Goal: Information Seeking & Learning: Learn about a topic

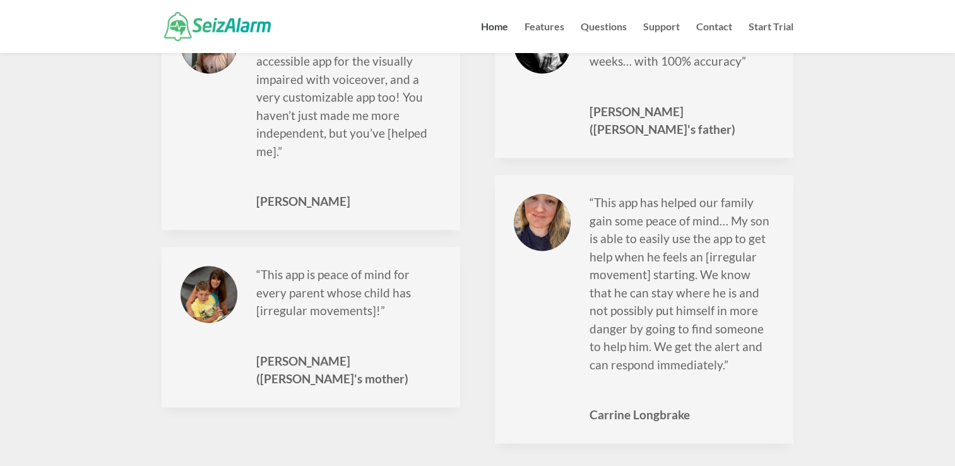
scroll to position [1735, 0]
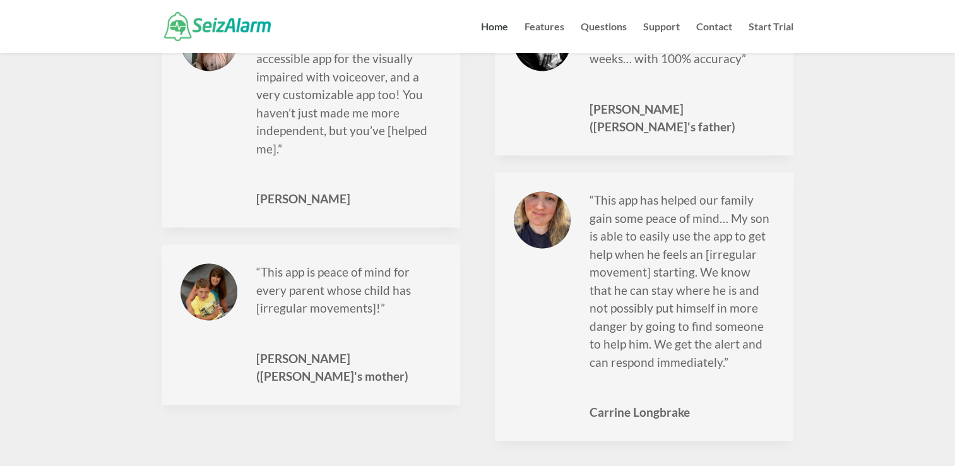
click at [344, 263] on p "“This app is peace of mind for every parent whose child has [irregular movement…" at bounding box center [348, 296] width 185 height 66
click at [220, 277] on div at bounding box center [209, 291] width 57 height 57
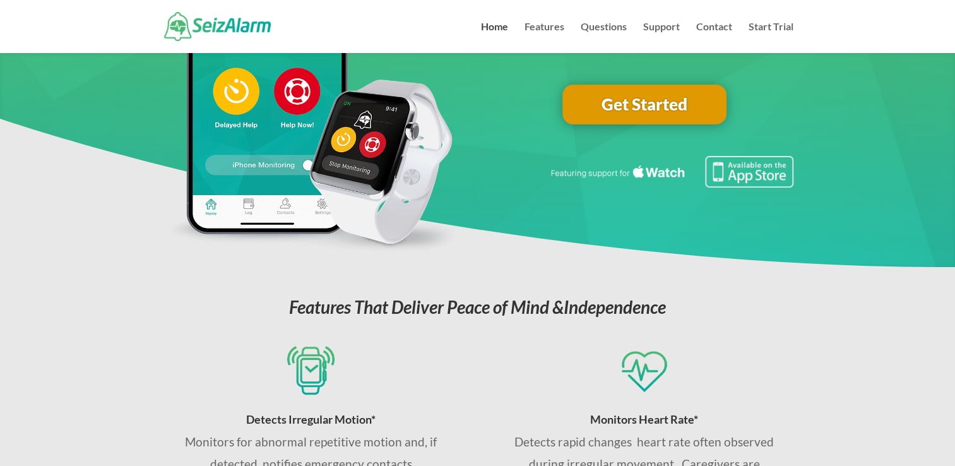
scroll to position [202, 0]
click at [536, 25] on link "Features" at bounding box center [545, 37] width 40 height 31
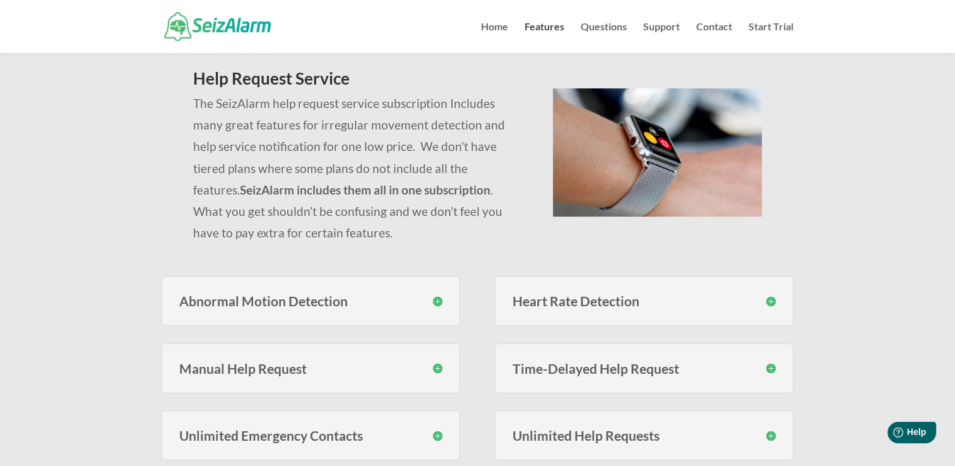
scroll to position [133, 0]
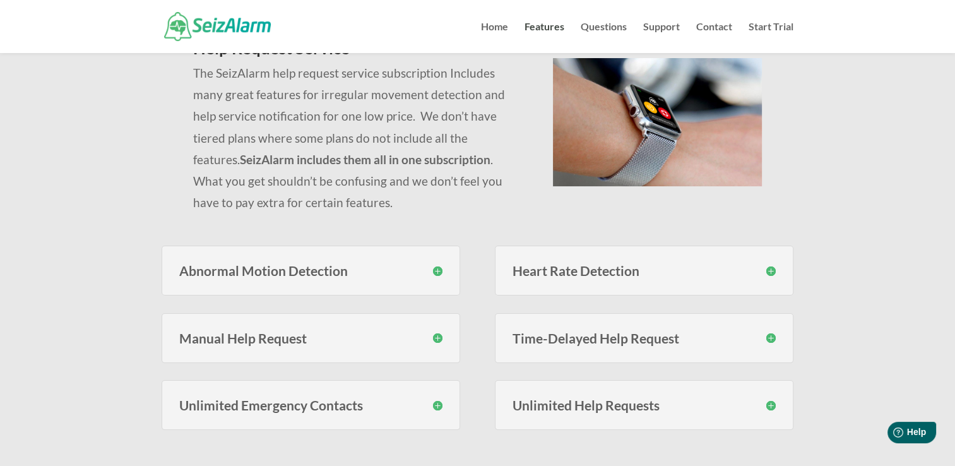
click at [440, 269] on h3 "Abnormal Motion Detection" at bounding box center [310, 270] width 263 height 13
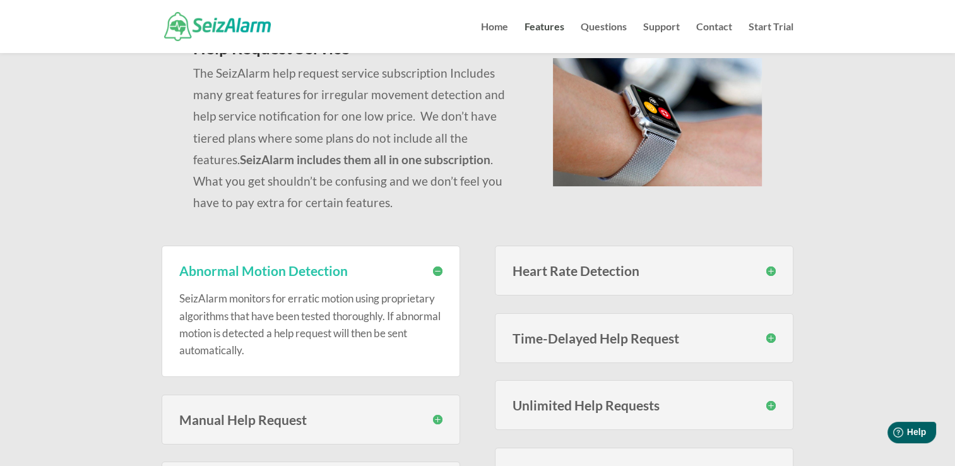
click at [770, 270] on h3 "Heart Rate Detection" at bounding box center [644, 270] width 263 height 13
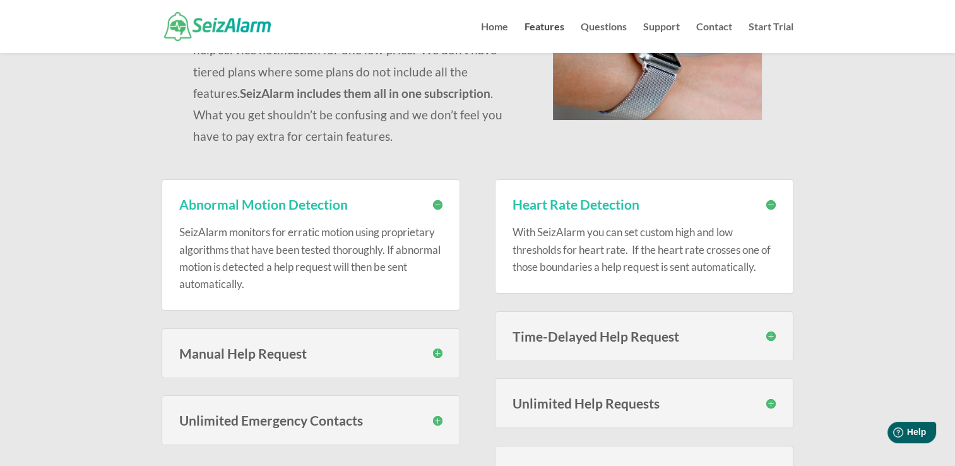
scroll to position [240, 0]
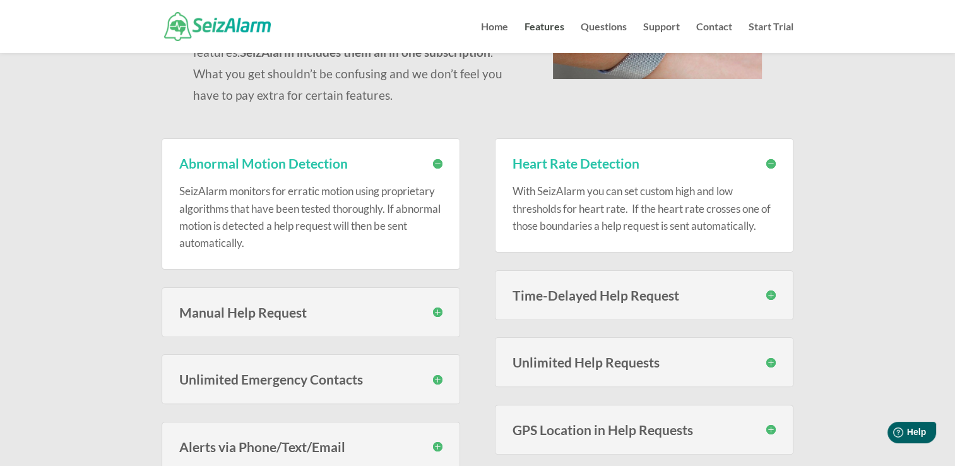
click at [768, 297] on h3 "Time-Delayed Help Request" at bounding box center [644, 295] width 263 height 13
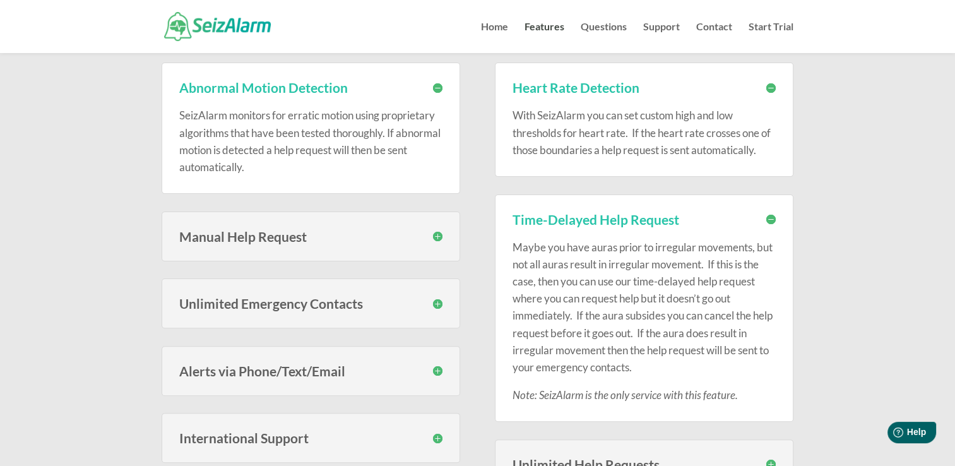
scroll to position [323, 0]
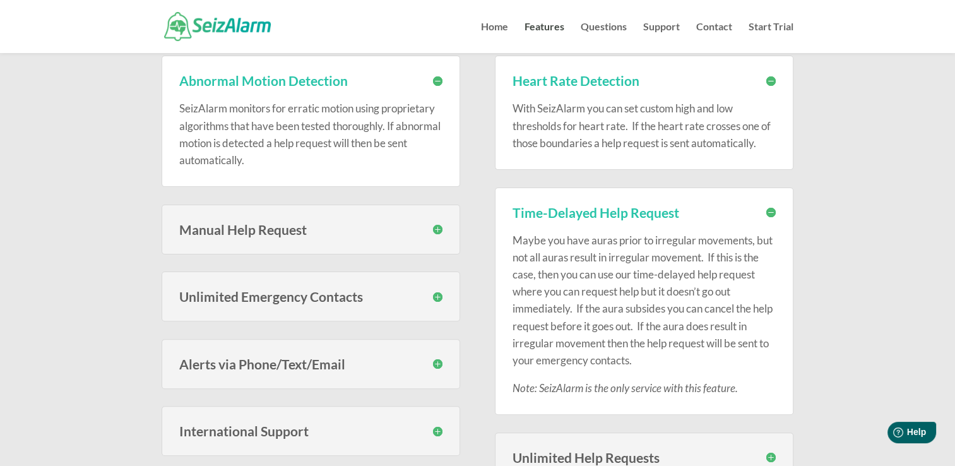
click at [438, 223] on h3 "Manual Help Request" at bounding box center [310, 229] width 263 height 13
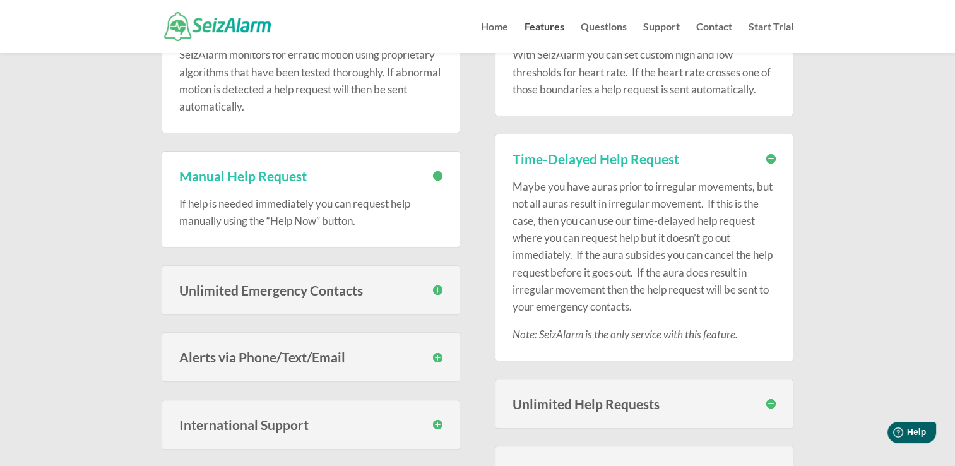
scroll to position [378, 0]
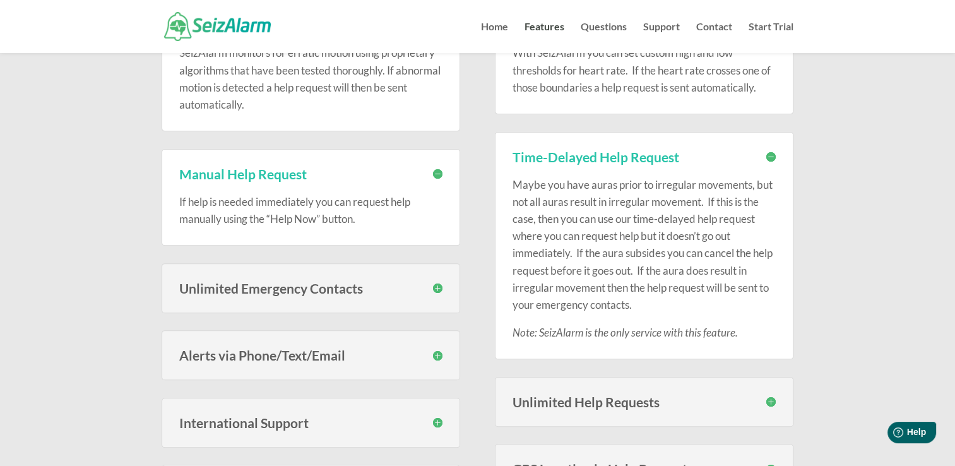
click at [313, 294] on h3 "Unlimited Emergency Contacts" at bounding box center [310, 288] width 263 height 13
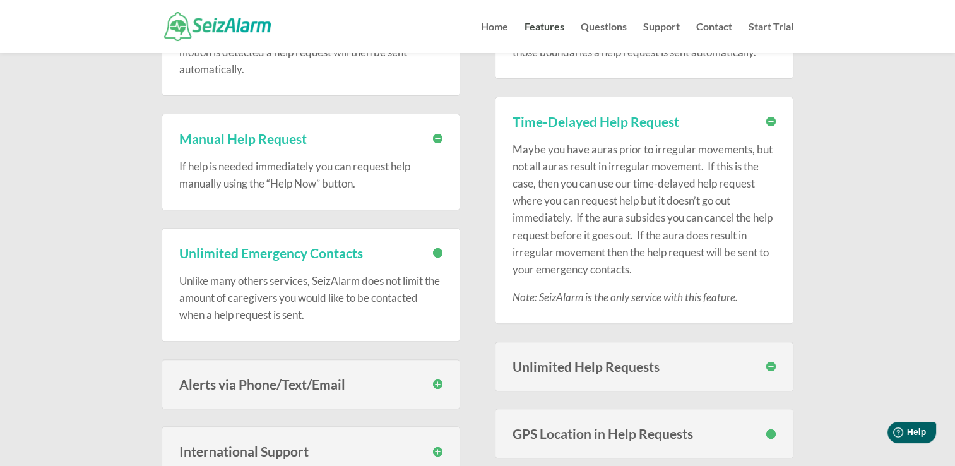
scroll to position [423, 0]
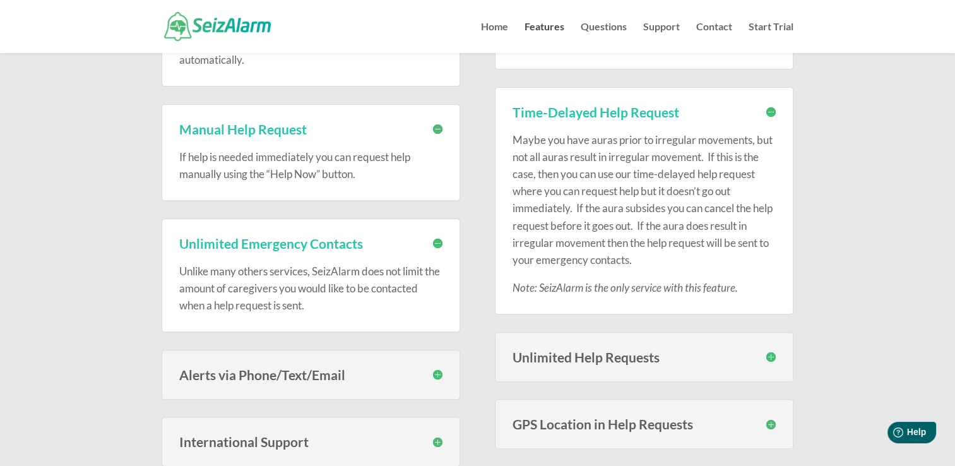
click at [261, 375] on h3 "Alerts via Phone/Text/Email" at bounding box center [310, 374] width 263 height 13
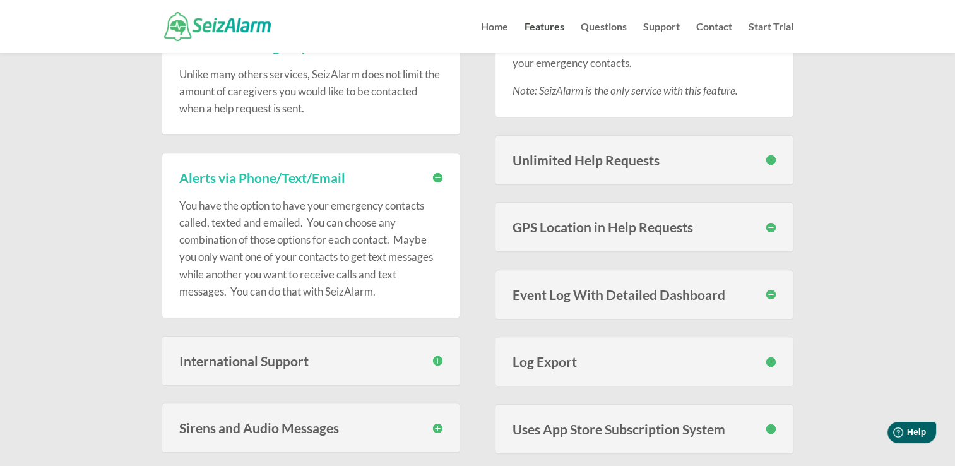
scroll to position [621, 0]
click at [283, 363] on h3 "International Support" at bounding box center [310, 360] width 263 height 13
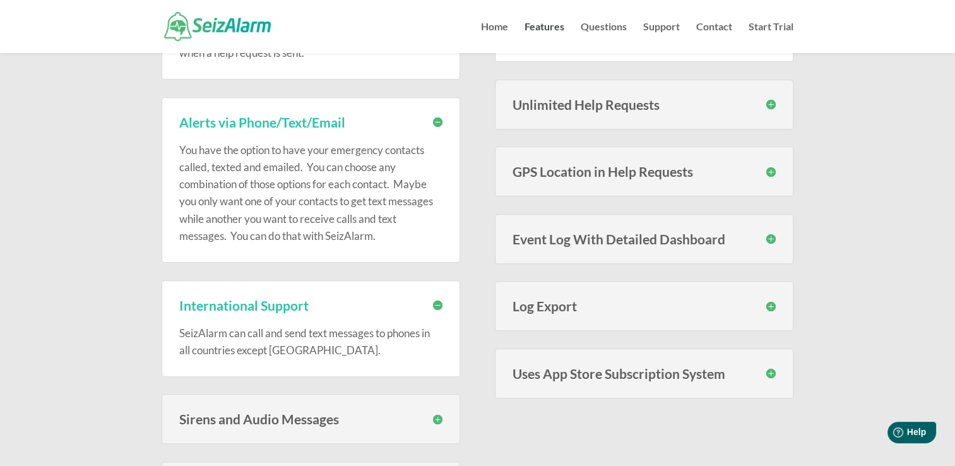
scroll to position [719, 0]
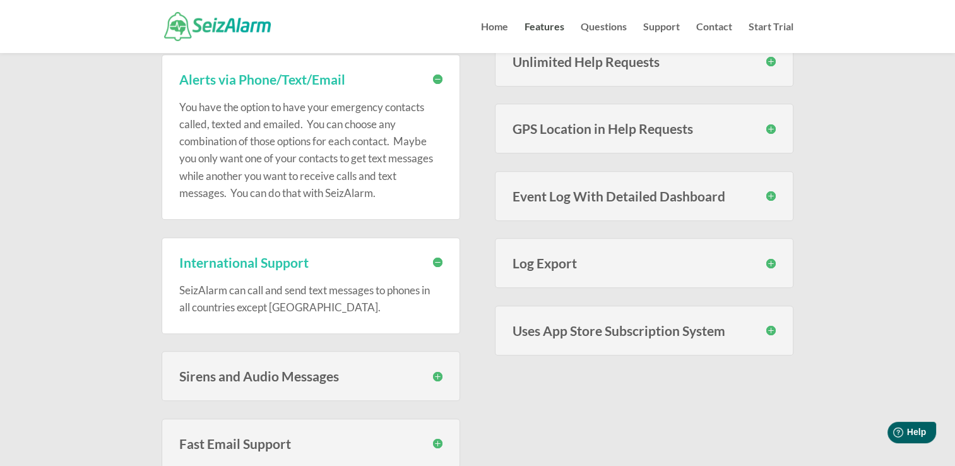
click at [278, 372] on h3 "Sirens and Audio Messages" at bounding box center [310, 375] width 263 height 13
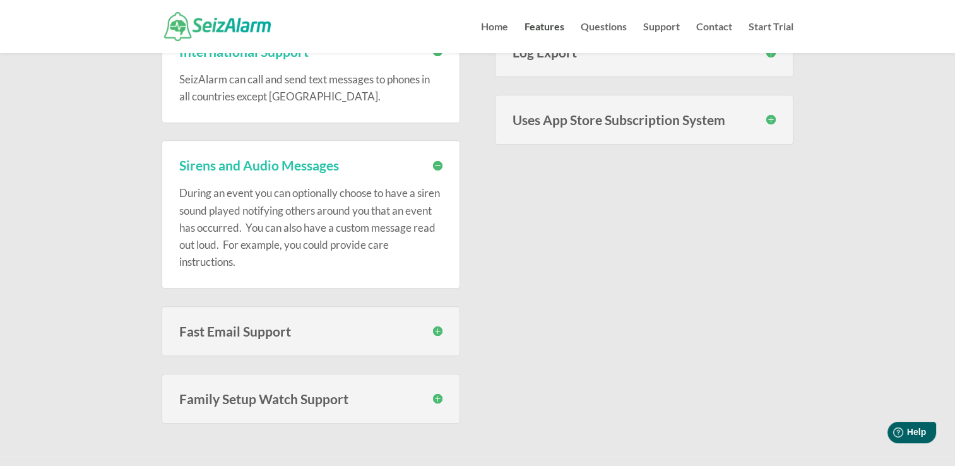
scroll to position [930, 0]
drag, startPoint x: 280, startPoint y: 366, endPoint x: 265, endPoint y: 394, distance: 31.4
drag, startPoint x: 265, startPoint y: 394, endPoint x: 300, endPoint y: 398, distance: 34.9
click at [300, 398] on h3 "Family Setup Watch Support" at bounding box center [310, 398] width 263 height 13
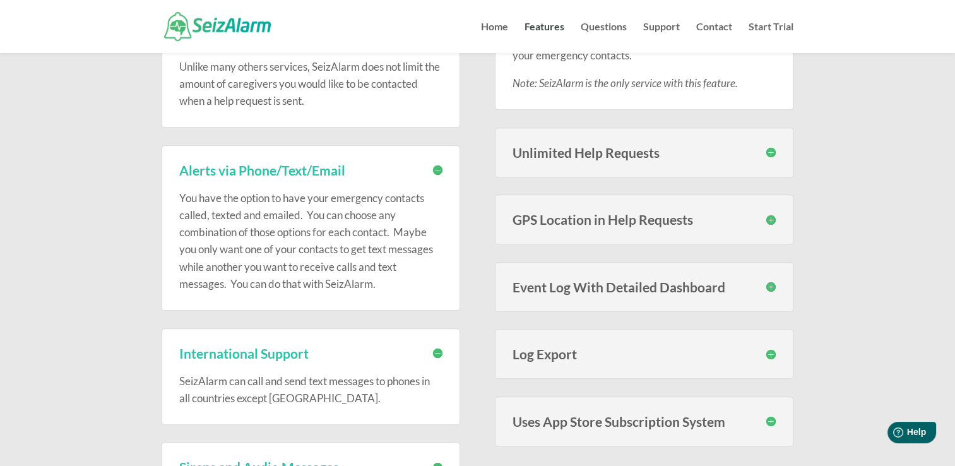
scroll to position [619, 0]
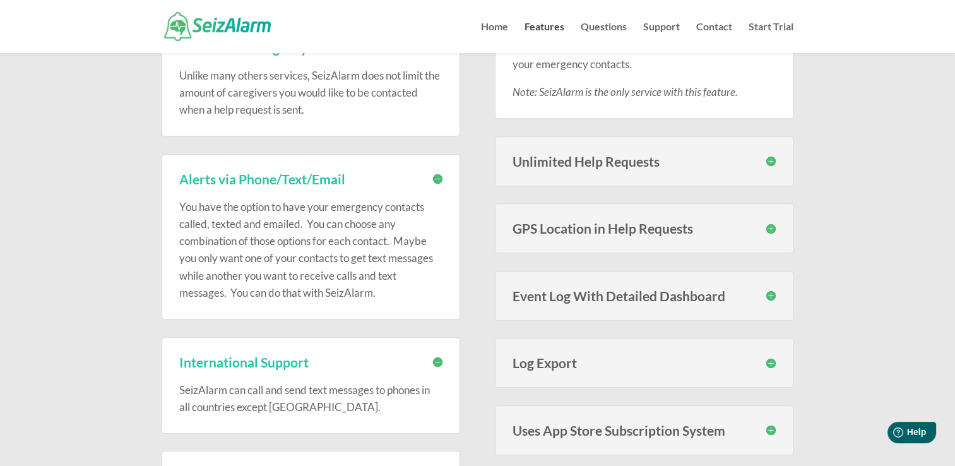
click at [587, 157] on h3 "Unlimited Help Requests" at bounding box center [644, 161] width 263 height 13
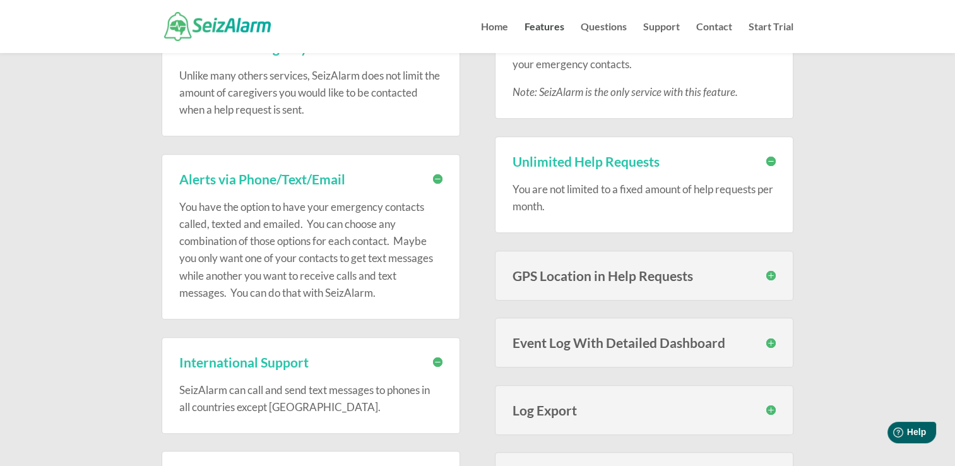
click at [556, 272] on h3 "GPS Location in Help Requests" at bounding box center [644, 275] width 263 height 13
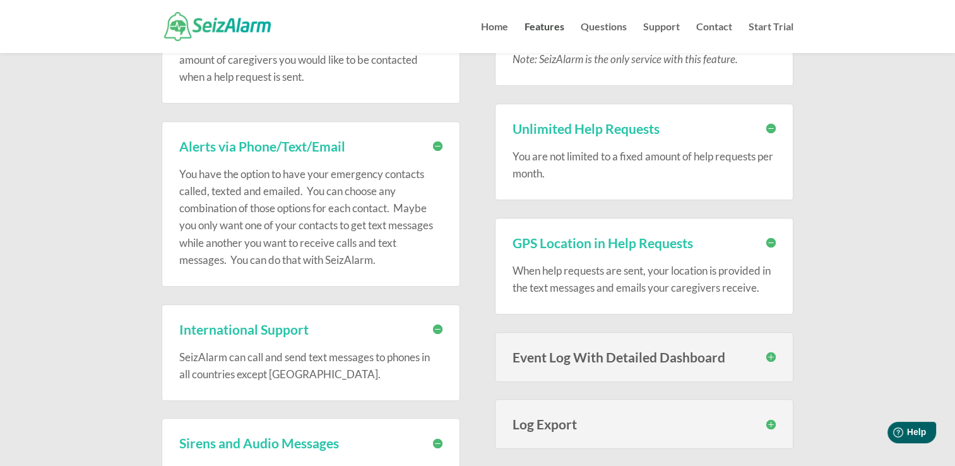
scroll to position [661, 0]
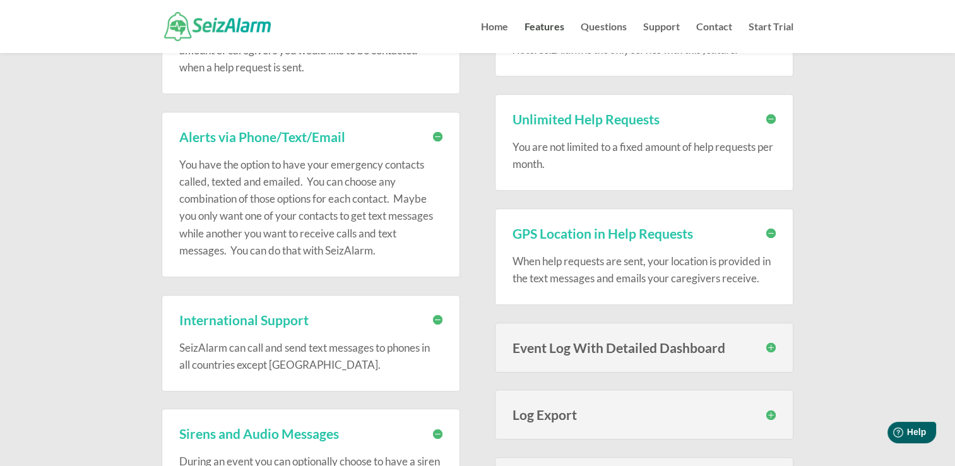
click at [578, 350] on h3 "Event Log With Detailed Dashboard" at bounding box center [644, 347] width 263 height 13
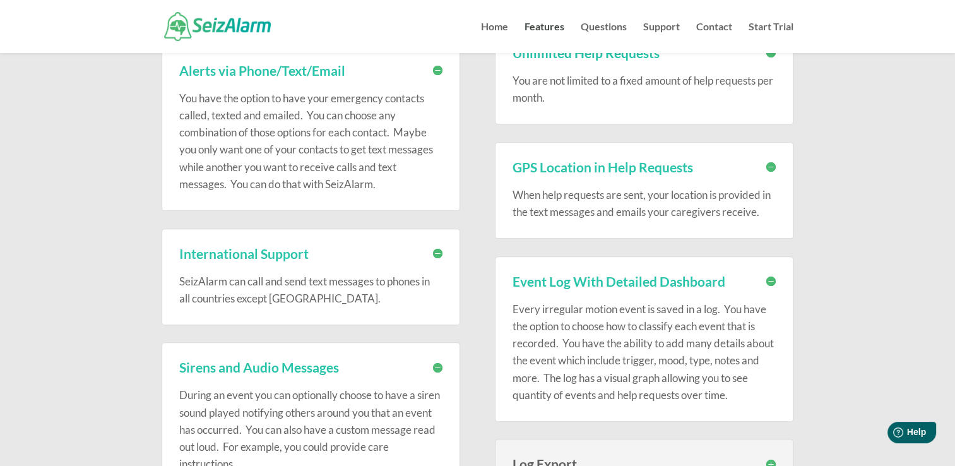
scroll to position [731, 0]
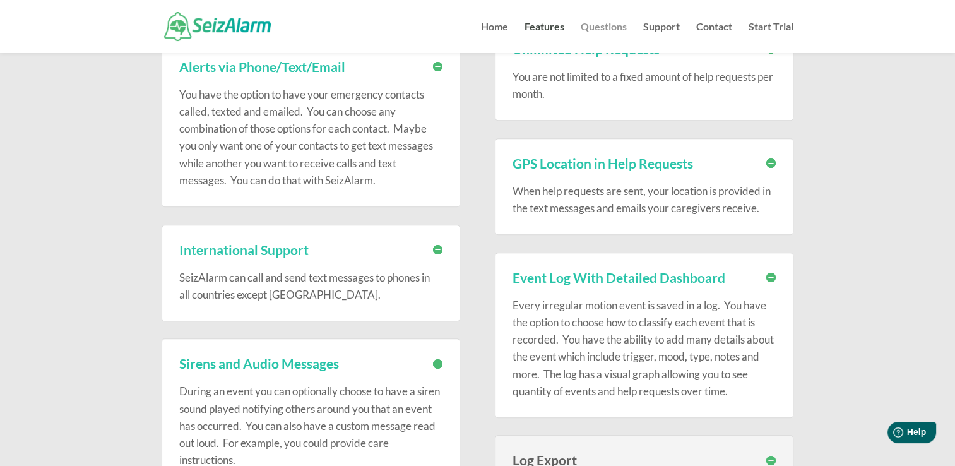
click at [613, 27] on link "Questions" at bounding box center [604, 37] width 46 height 31
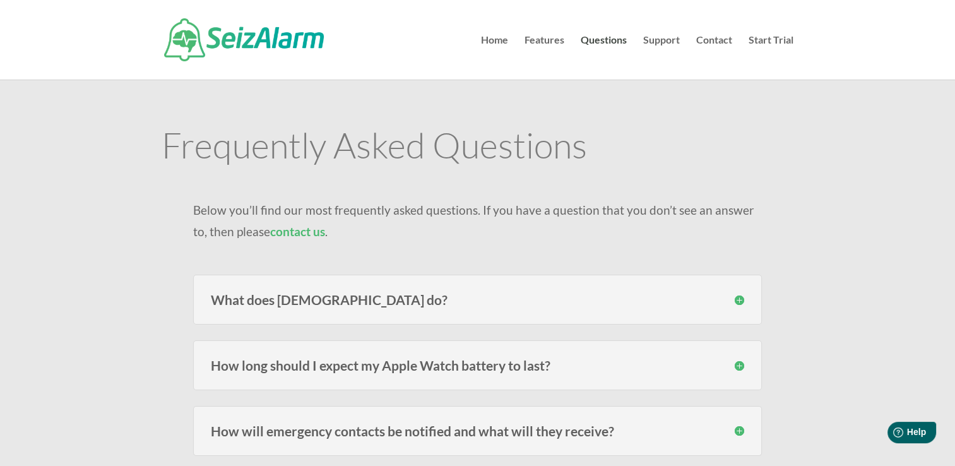
click at [740, 301] on h3 "What does [DEMOGRAPHIC_DATA] do?" at bounding box center [478, 299] width 534 height 13
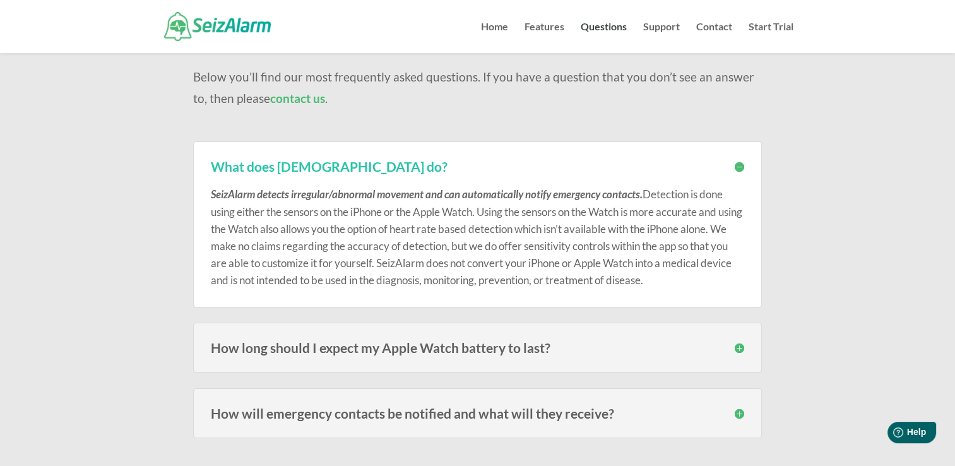
scroll to position [107, 0]
click at [736, 346] on h3 "How long should I expect my Apple Watch battery to last?" at bounding box center [478, 346] width 534 height 13
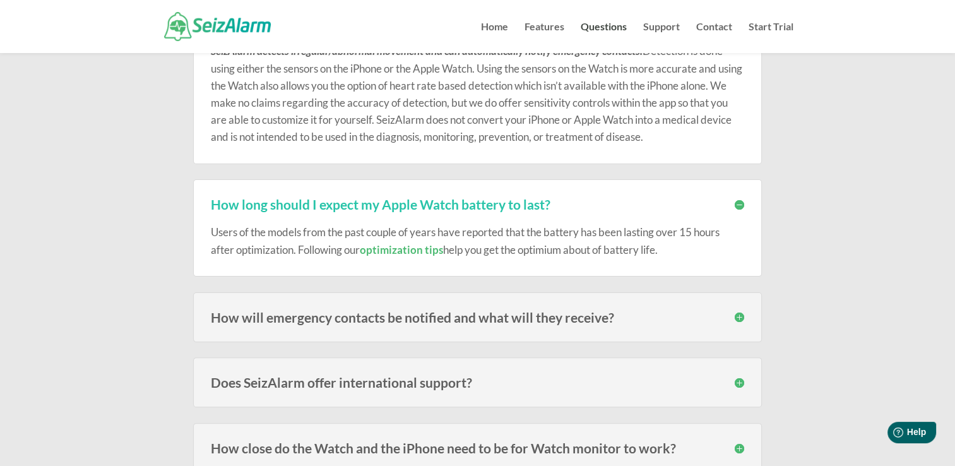
scroll to position [250, 0]
click at [734, 315] on h3 "How will emergency contacts be notified and what will they receive?" at bounding box center [478, 316] width 534 height 13
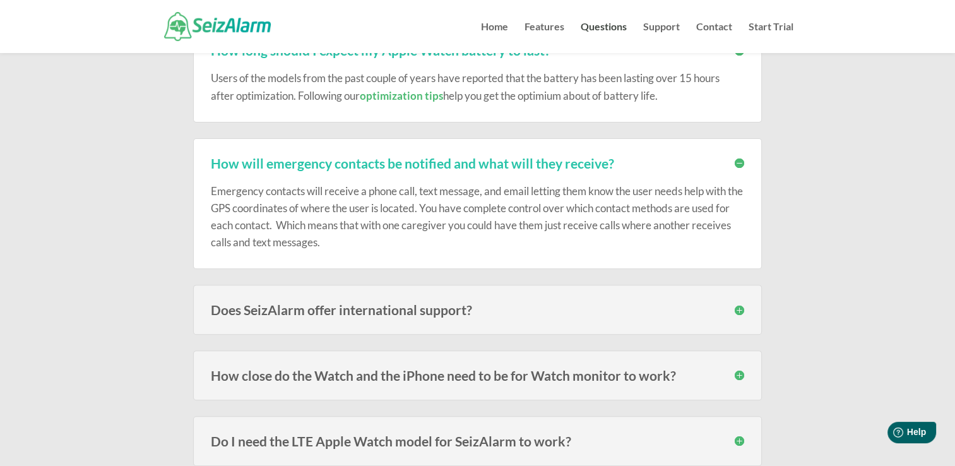
scroll to position [403, 0]
click at [736, 308] on h3 "Does SeizAlarm offer international support?" at bounding box center [478, 310] width 534 height 13
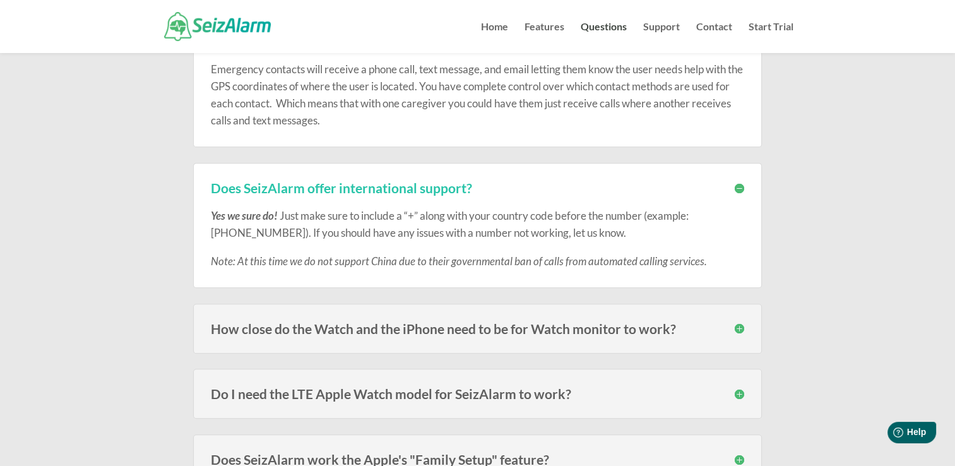
scroll to position [585, 0]
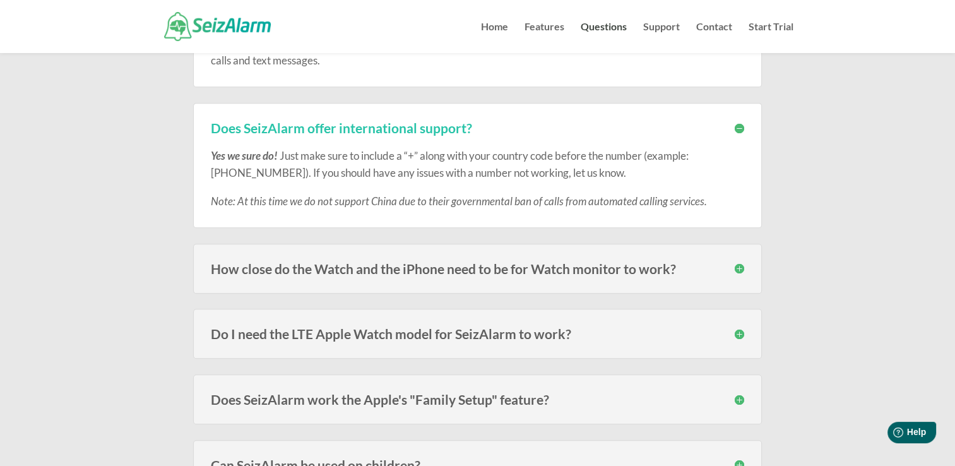
click at [738, 272] on h3 "How close do the Watch and the iPhone need to be for Watch monitor to work?" at bounding box center [478, 268] width 534 height 13
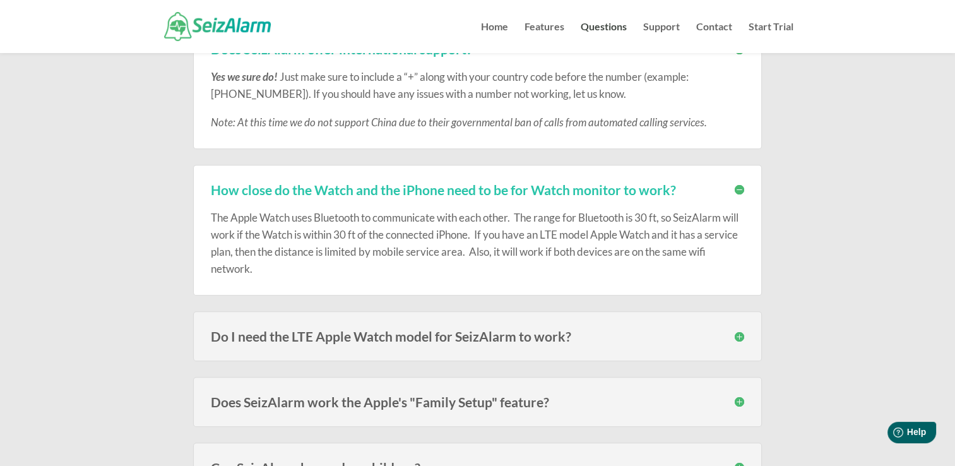
scroll to position [666, 0]
click at [735, 333] on h3 "Do I need the LTE Apple Watch model for SeizAlarm to work?" at bounding box center [478, 334] width 534 height 13
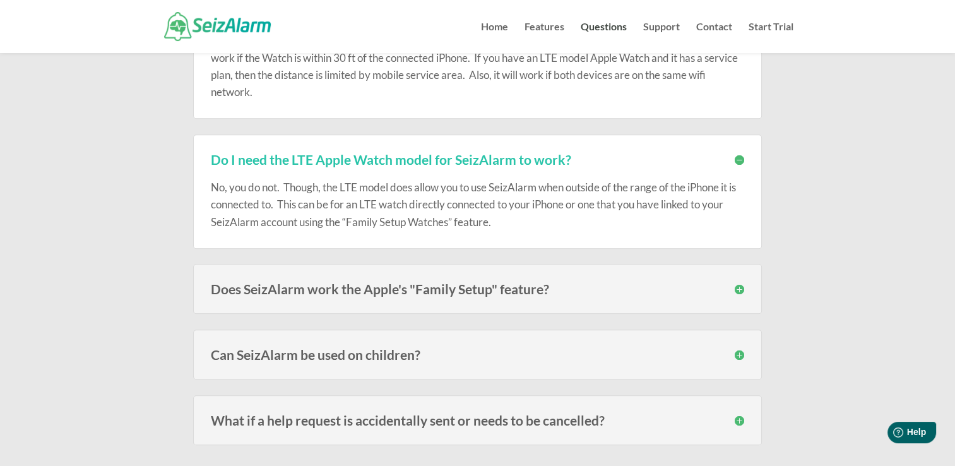
scroll to position [844, 0]
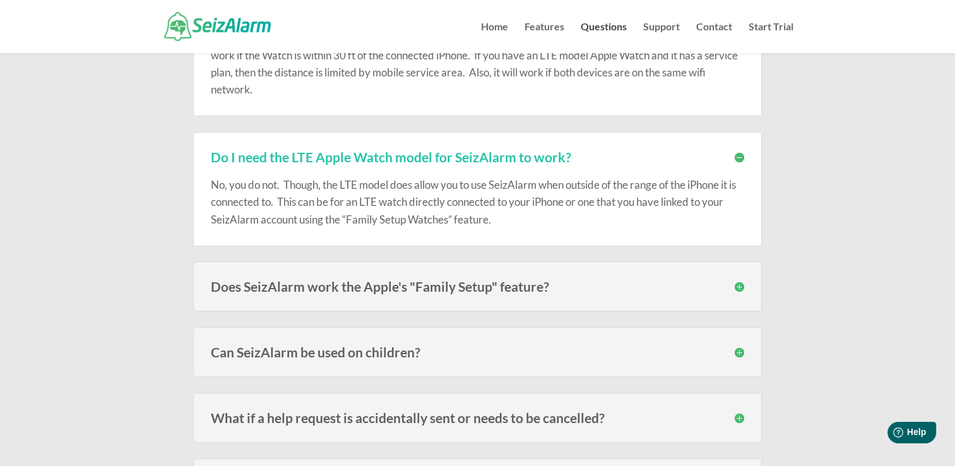
click at [742, 284] on h3 "Does SeizAlarm work the Apple's "Family Setup" feature?" at bounding box center [478, 286] width 534 height 13
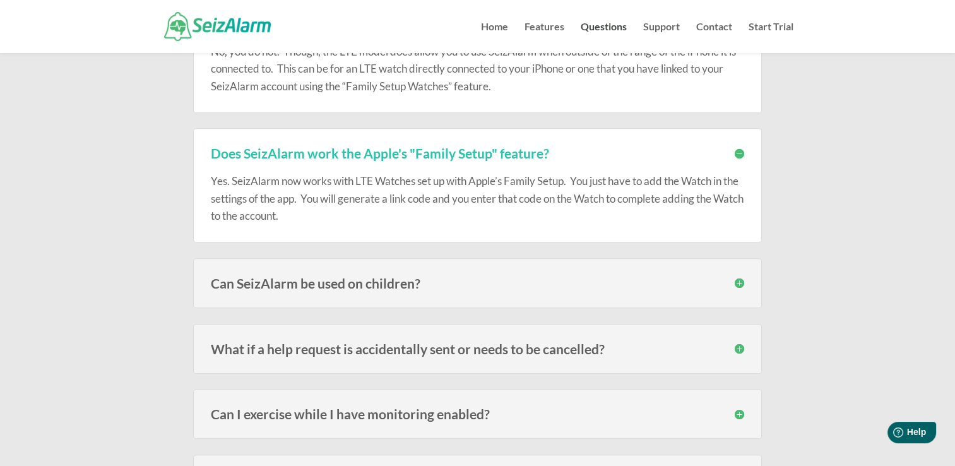
scroll to position [978, 0]
click at [742, 284] on h3 "Can SeizAlarm be used on children?" at bounding box center [478, 282] width 534 height 13
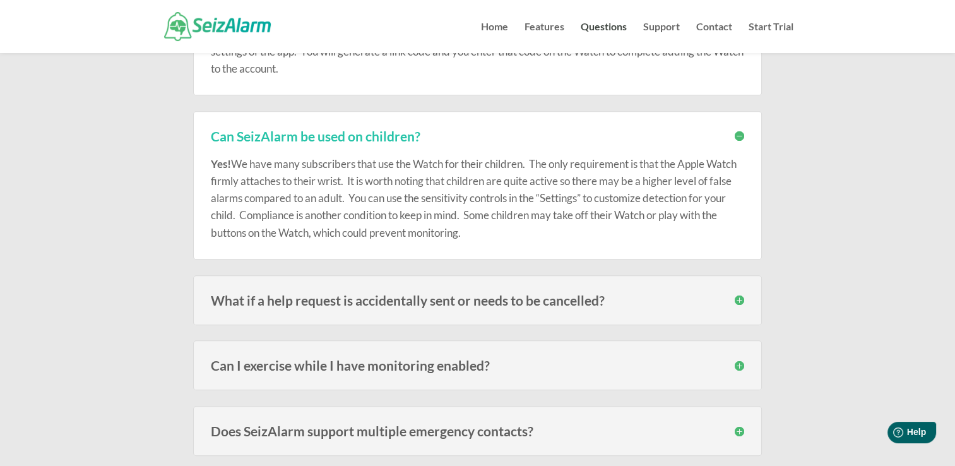
scroll to position [1124, 0]
click at [736, 294] on h3 "What if a help request is accidentally sent or needs to be cancelled?" at bounding box center [478, 300] width 534 height 13
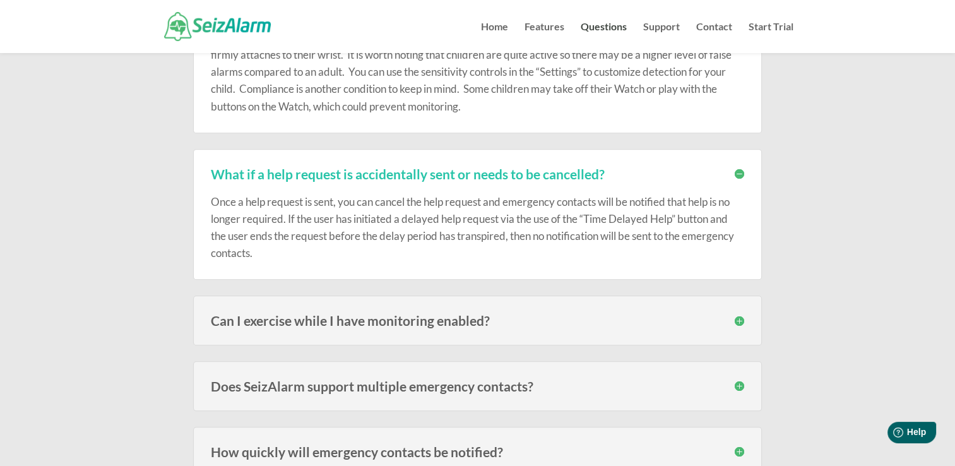
scroll to position [1264, 0]
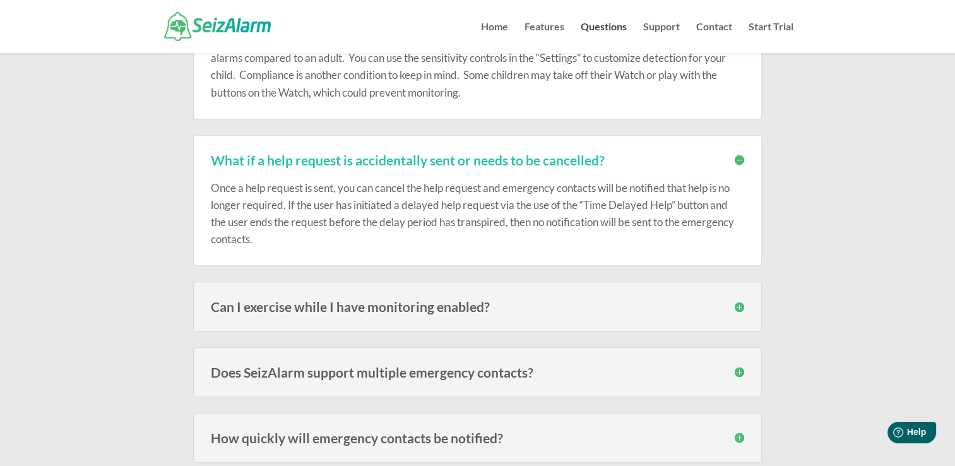
click at [738, 305] on h3 "Can I exercise while I have monitoring enabled?" at bounding box center [478, 306] width 534 height 13
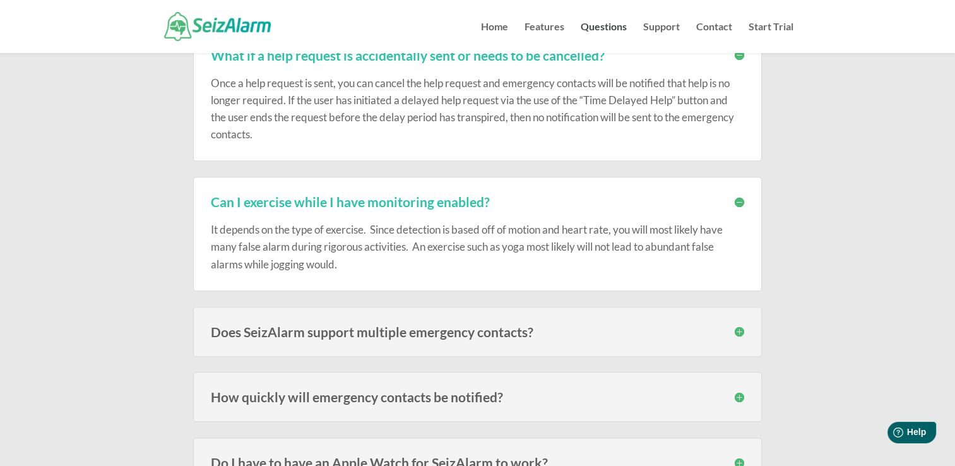
scroll to position [1369, 0]
click at [737, 325] on h3 "Does SeizAlarm support multiple emergency contacts?" at bounding box center [478, 331] width 534 height 13
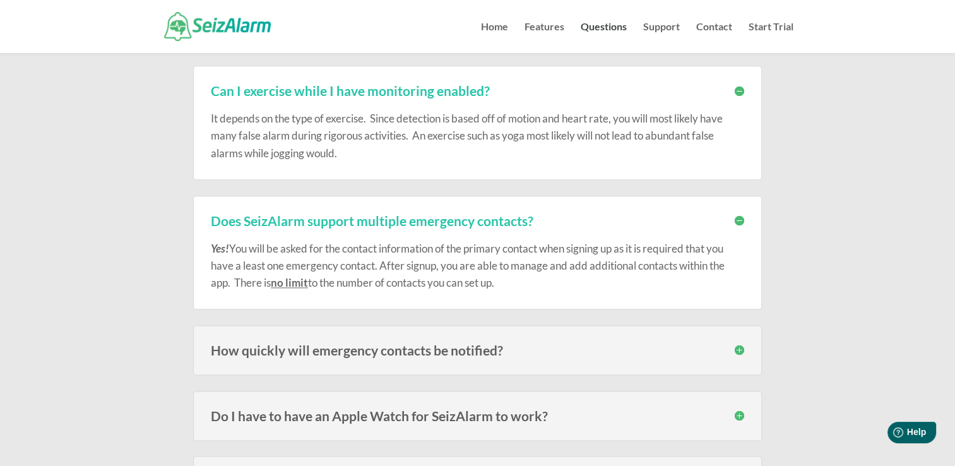
scroll to position [1482, 0]
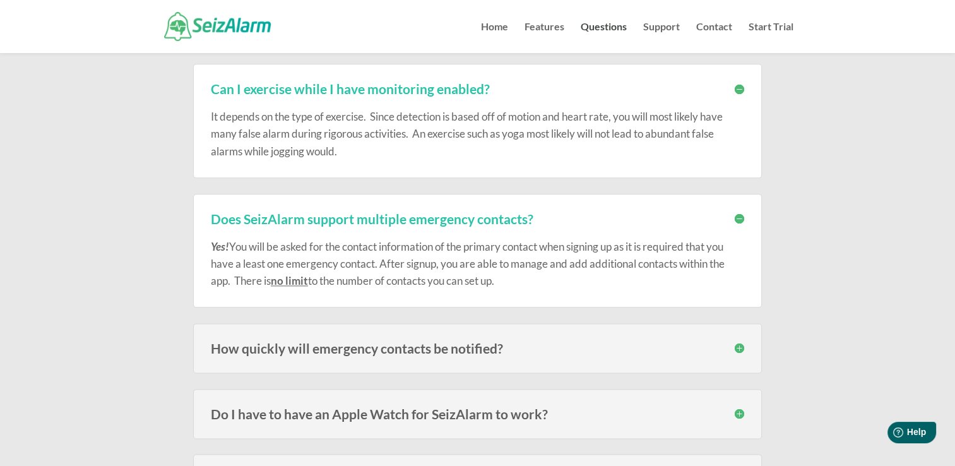
click at [736, 342] on h3 "How quickly will emergency contacts be notified?" at bounding box center [478, 348] width 534 height 13
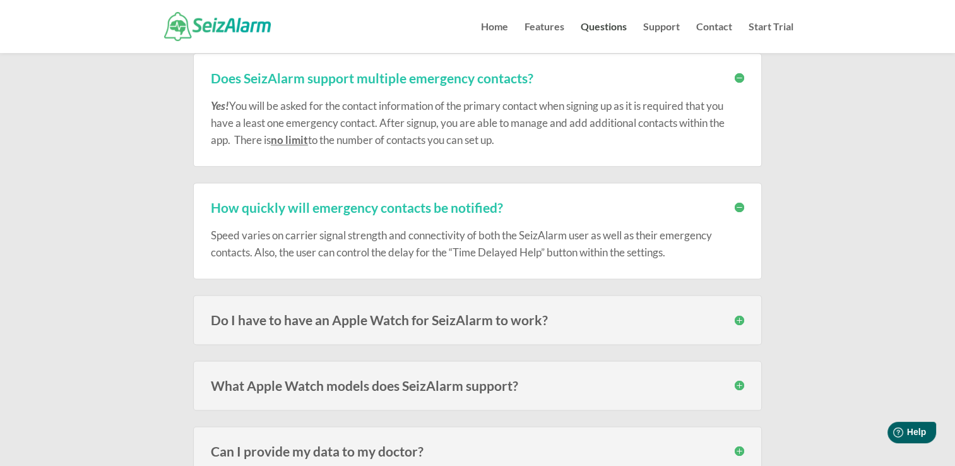
scroll to position [1624, 0]
click at [741, 314] on h3 "Do I have to have an Apple Watch for SeizAlarm to work?" at bounding box center [478, 319] width 534 height 13
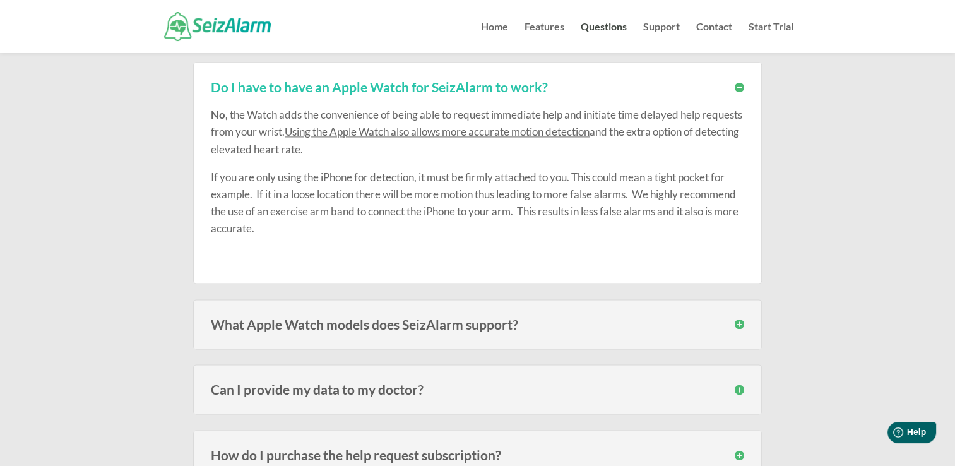
scroll to position [1864, 0]
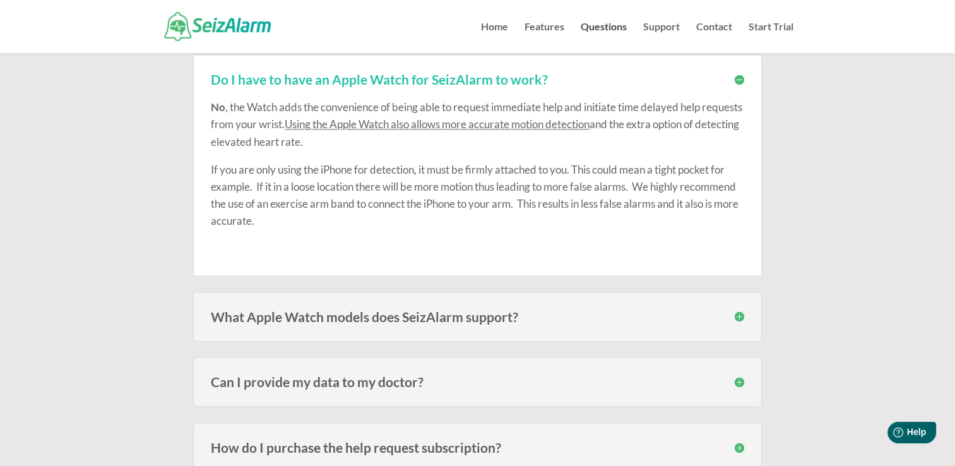
click at [741, 319] on h3 "What Apple Watch models does SeizAlarm support?" at bounding box center [478, 316] width 534 height 13
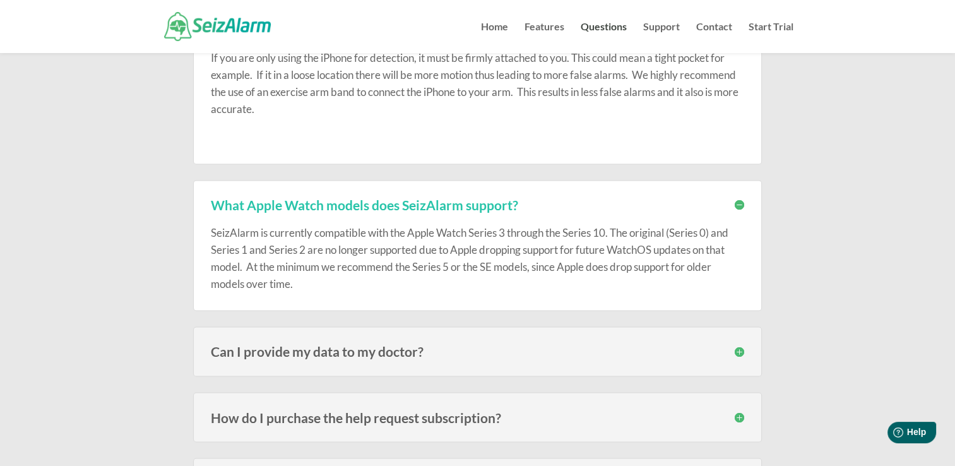
scroll to position [1995, 0]
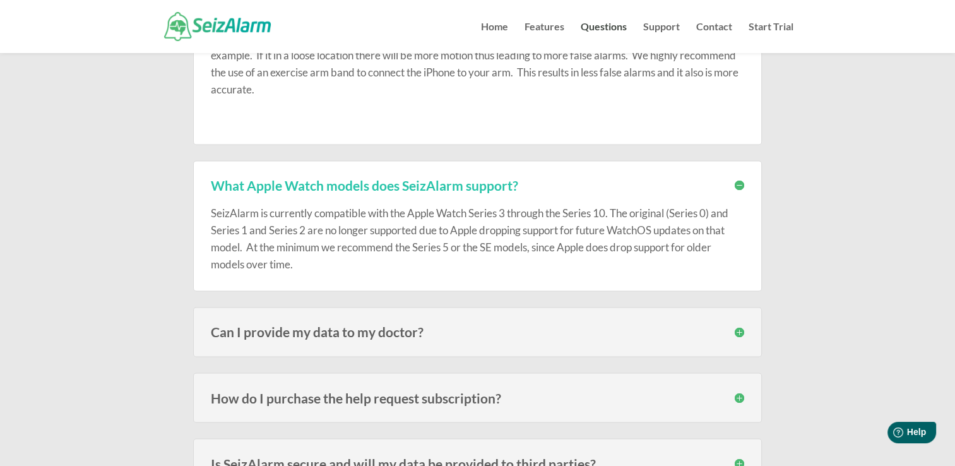
click at [738, 328] on h3 "Can I provide my data to my doctor?" at bounding box center [478, 331] width 534 height 13
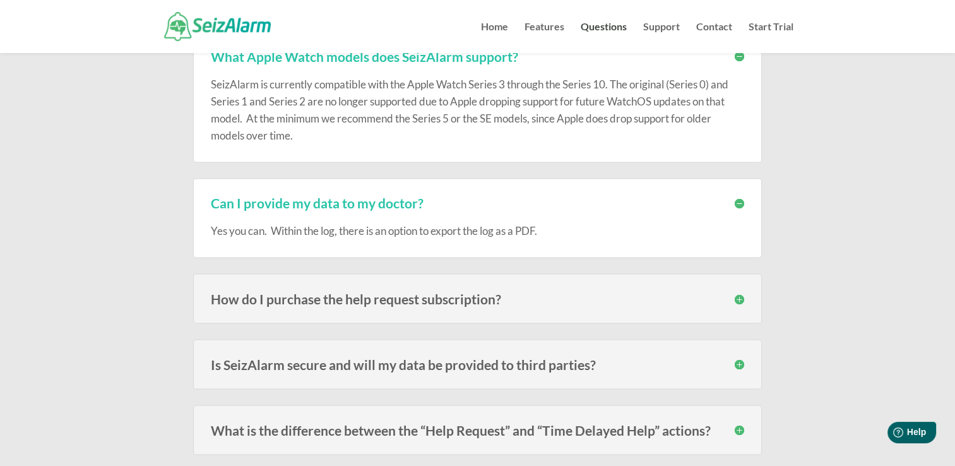
scroll to position [2190, 0]
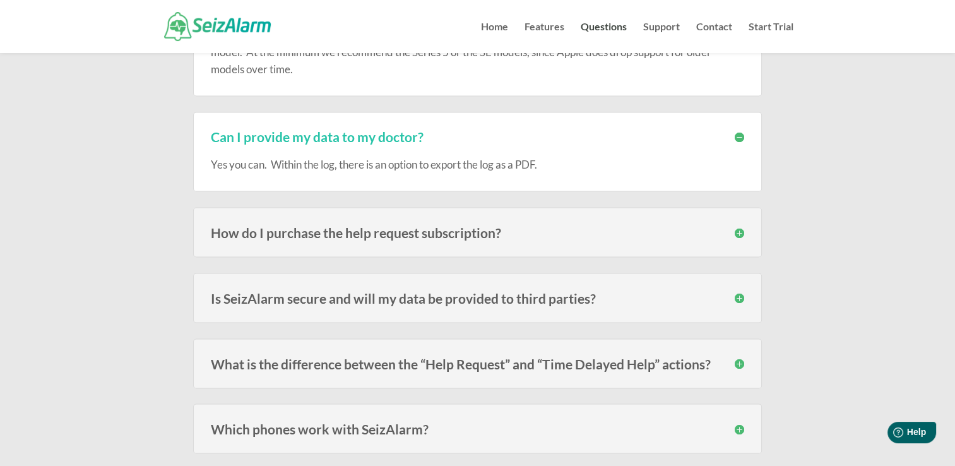
click at [738, 228] on h3 "How do I purchase the help request subscription?" at bounding box center [478, 231] width 534 height 13
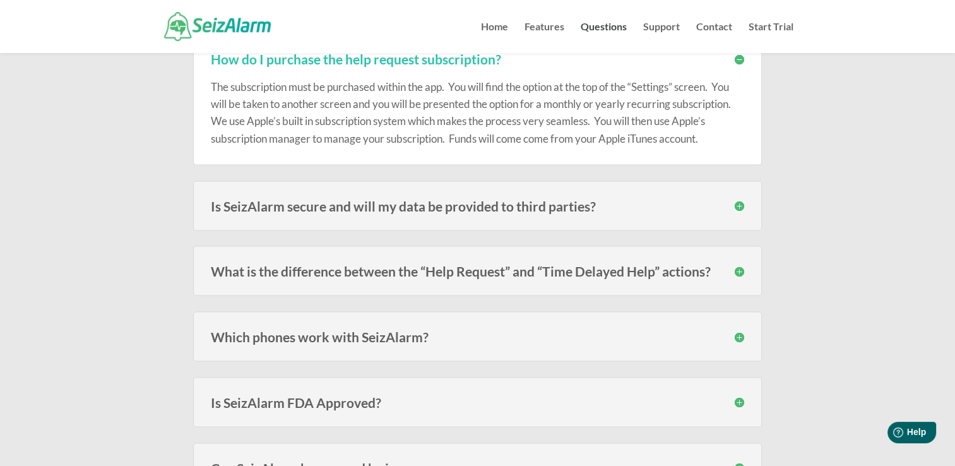
scroll to position [2364, 0]
click at [678, 266] on h3 "What is the difference between the “Help Request” and “Time Delayed Help” actio…" at bounding box center [478, 269] width 534 height 13
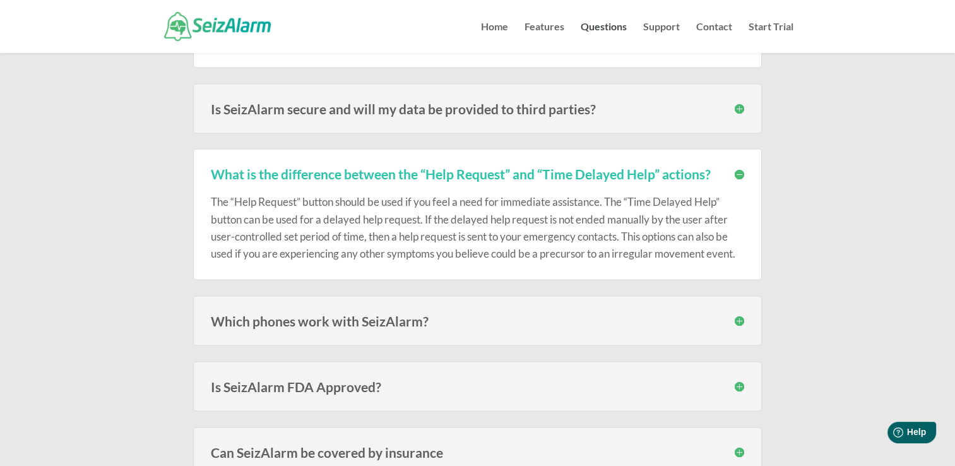
scroll to position [2465, 0]
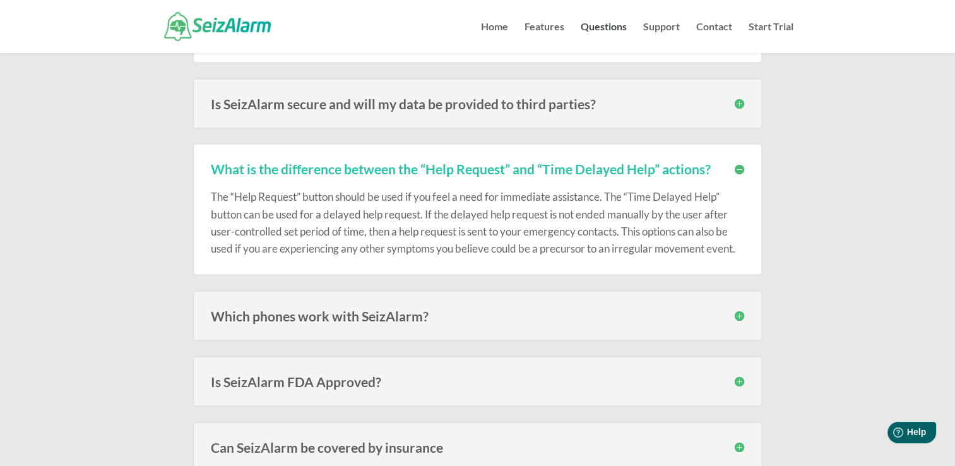
click at [405, 309] on h3 "Which phones work with SeizAlarm?" at bounding box center [478, 315] width 534 height 13
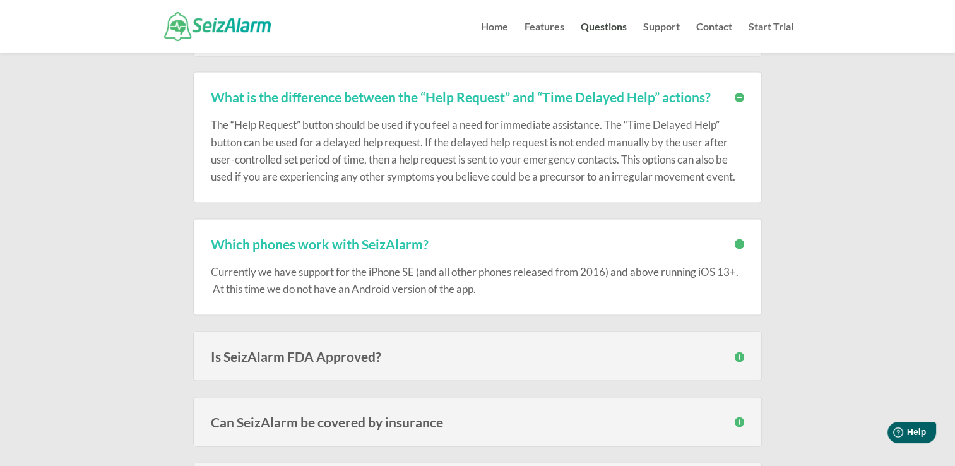
scroll to position [2540, 0]
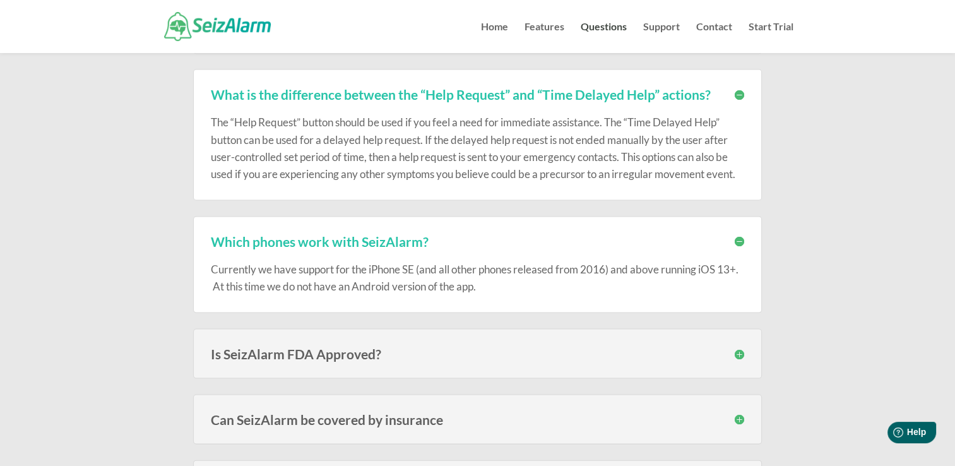
click at [338, 349] on h3 "Is SeizAlarm FDA Approved?" at bounding box center [478, 353] width 534 height 13
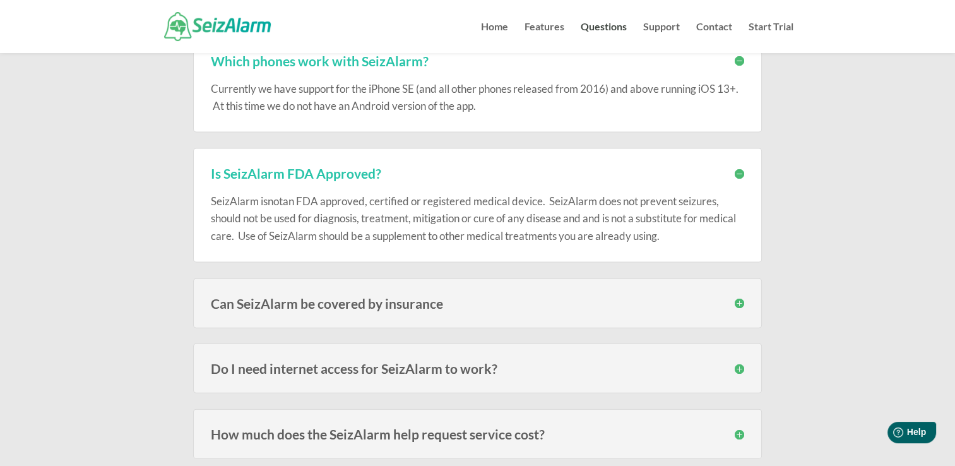
scroll to position [2723, 0]
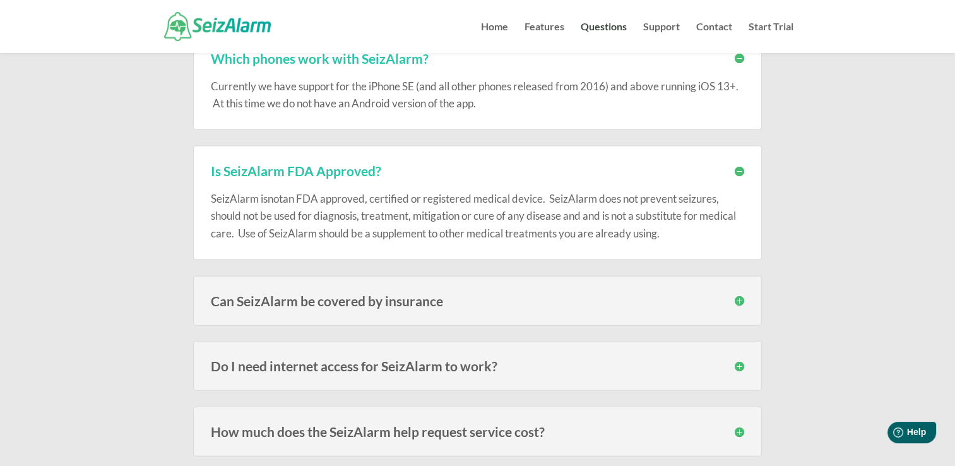
click at [358, 294] on h3 "Can SeizAlarm be covered by insurance" at bounding box center [478, 300] width 534 height 13
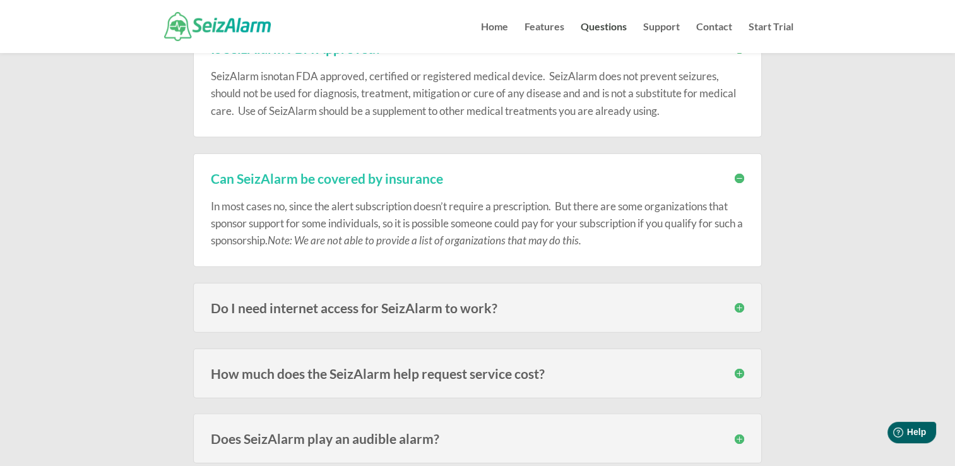
scroll to position [2846, 0]
click at [353, 302] on h3 "Do I need internet access for SeizAlarm to work?" at bounding box center [478, 307] width 534 height 13
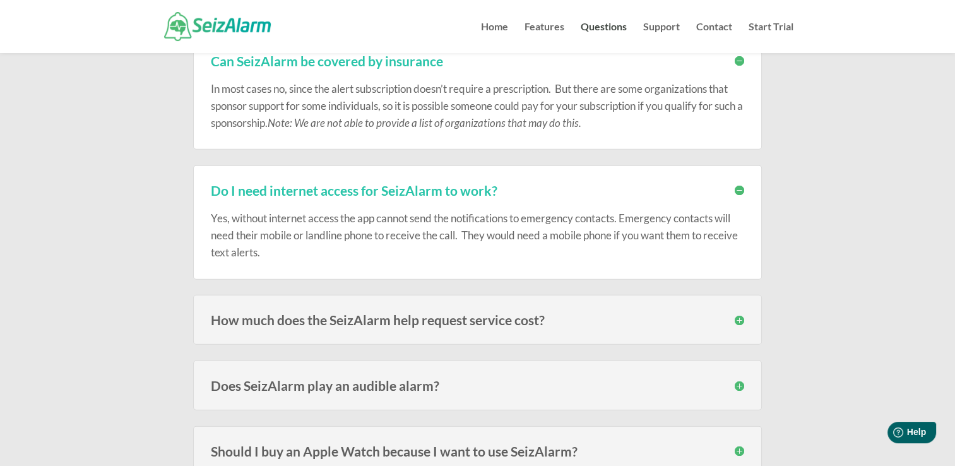
scroll to position [2965, 0]
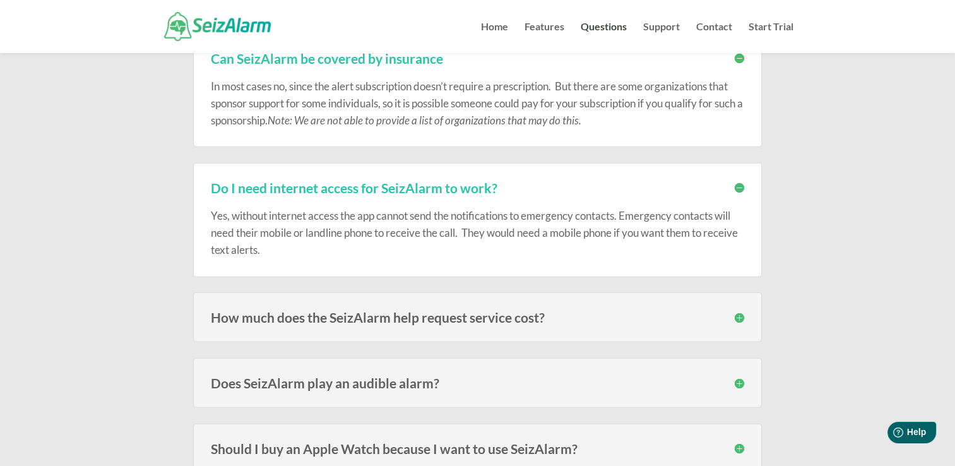
click at [344, 311] on h3 "How much does the SeizAlarm help request service cost?" at bounding box center [478, 317] width 534 height 13
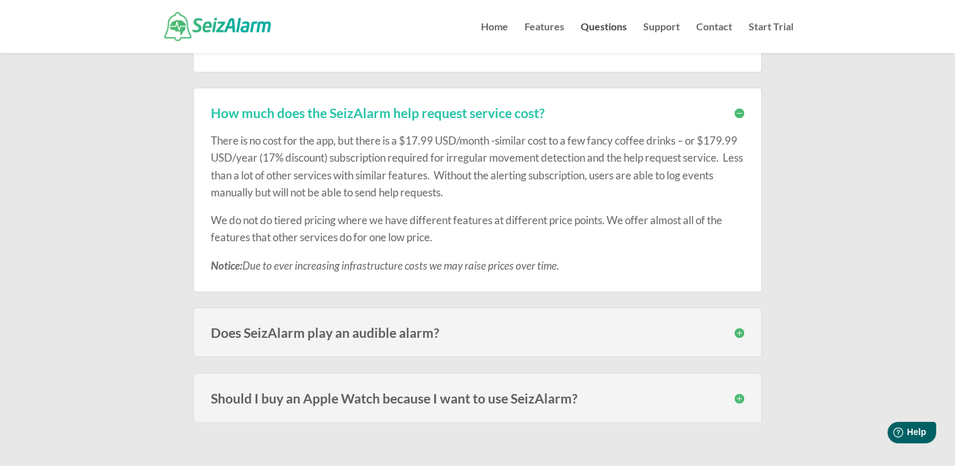
scroll to position [3183, 0]
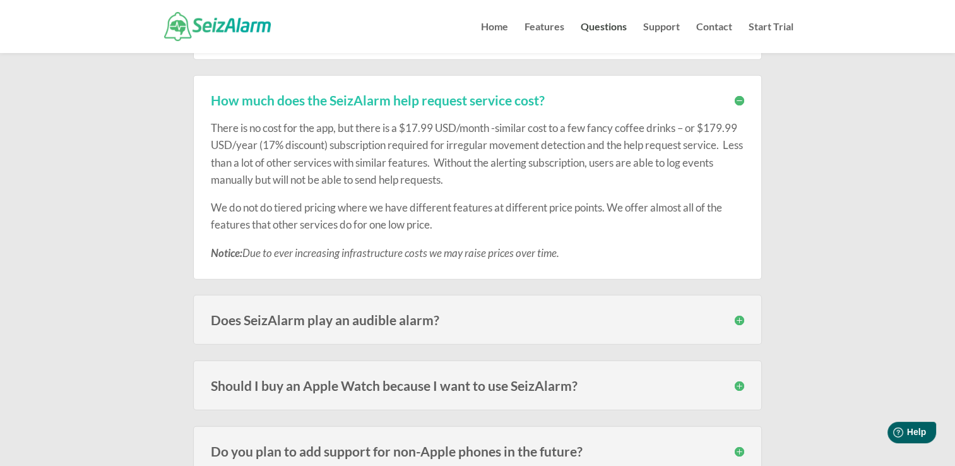
click at [344, 313] on h3 "Does SeizAlarm play an audible alarm?" at bounding box center [478, 319] width 534 height 13
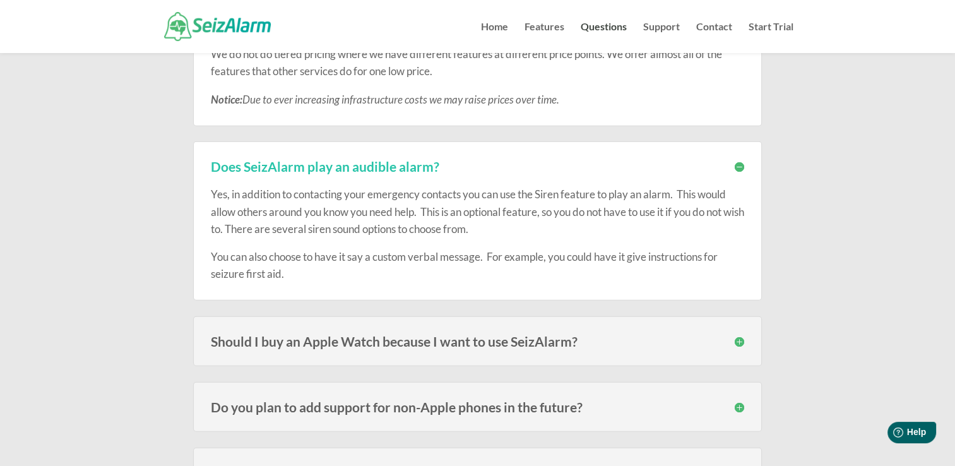
scroll to position [3356, 0]
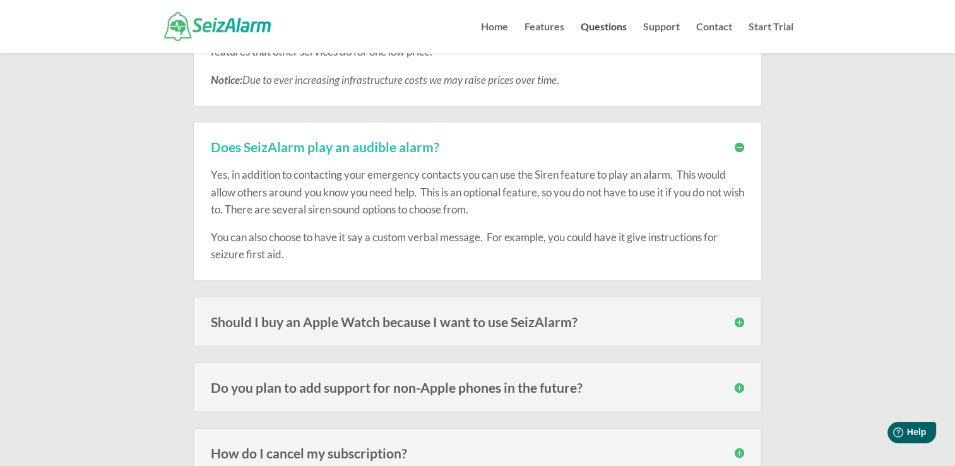
click at [533, 315] on h3 "Should I buy an Apple Watch because I want to use SeizAlarm?" at bounding box center [478, 321] width 534 height 13
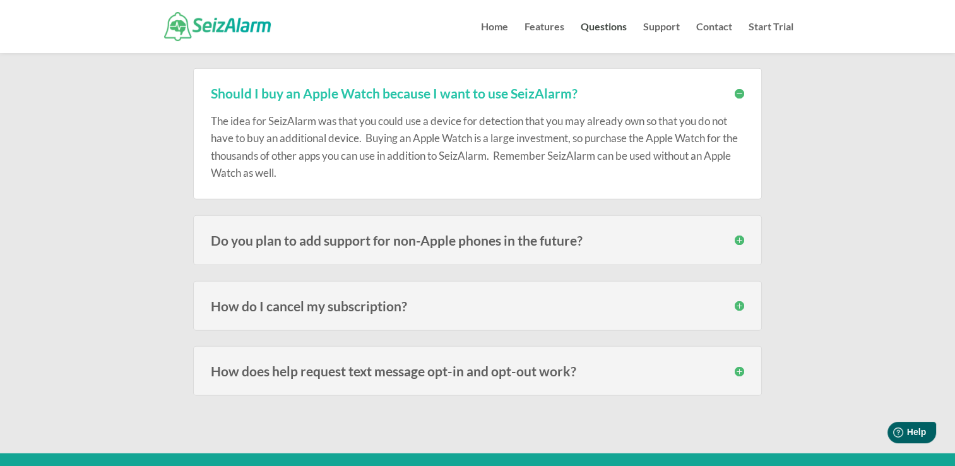
scroll to position [3586, 0]
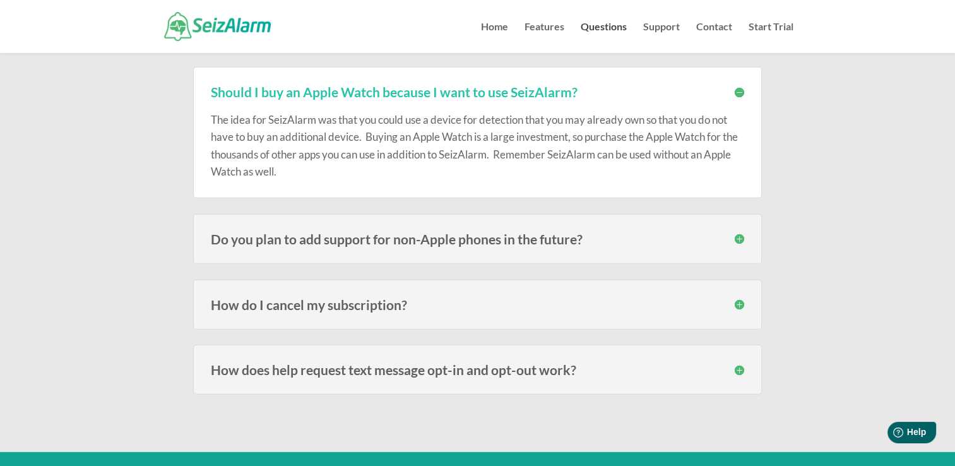
click at [386, 298] on h3 "How do I cancel my subscription?" at bounding box center [478, 304] width 534 height 13
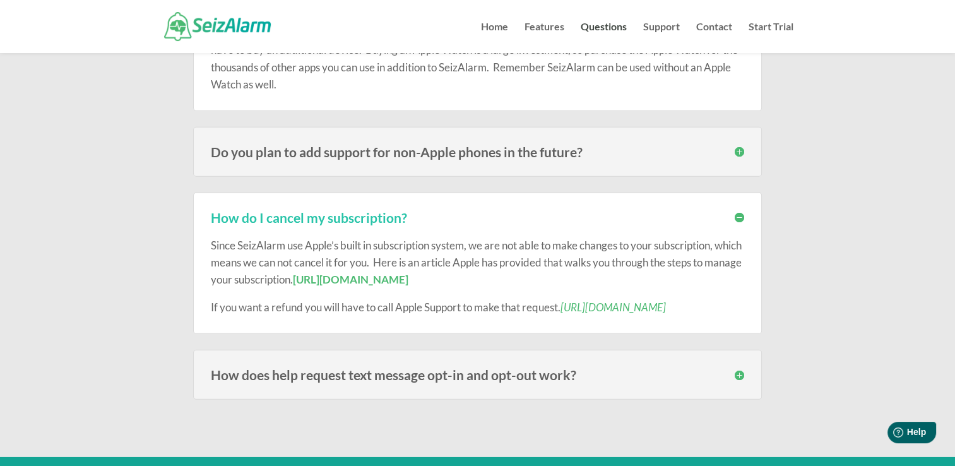
scroll to position [3695, 0]
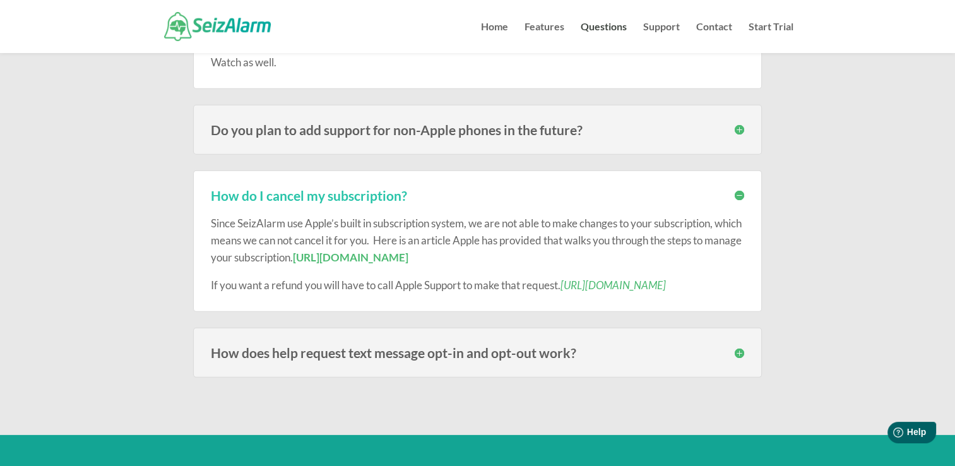
click at [456, 346] on h3 "How does help request text message opt-in and opt-out work?" at bounding box center [478, 352] width 534 height 13
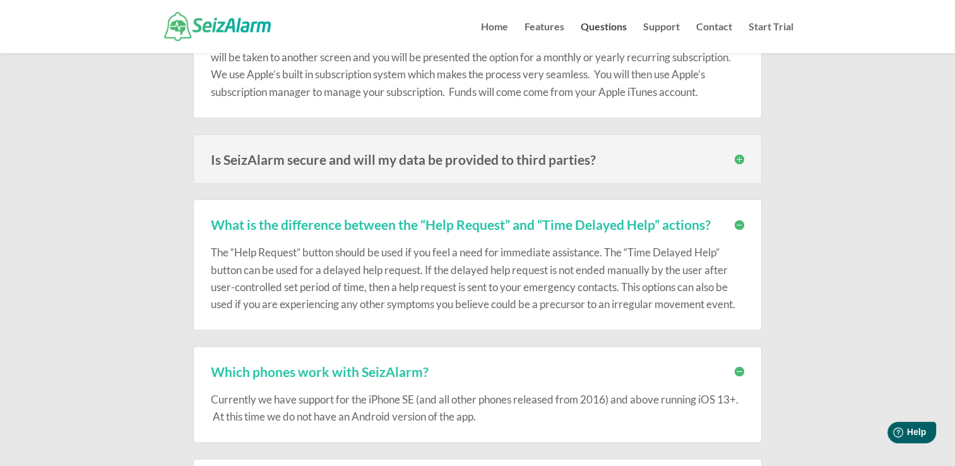
scroll to position [2342, 0]
